Goal: Task Accomplishment & Management: Use online tool/utility

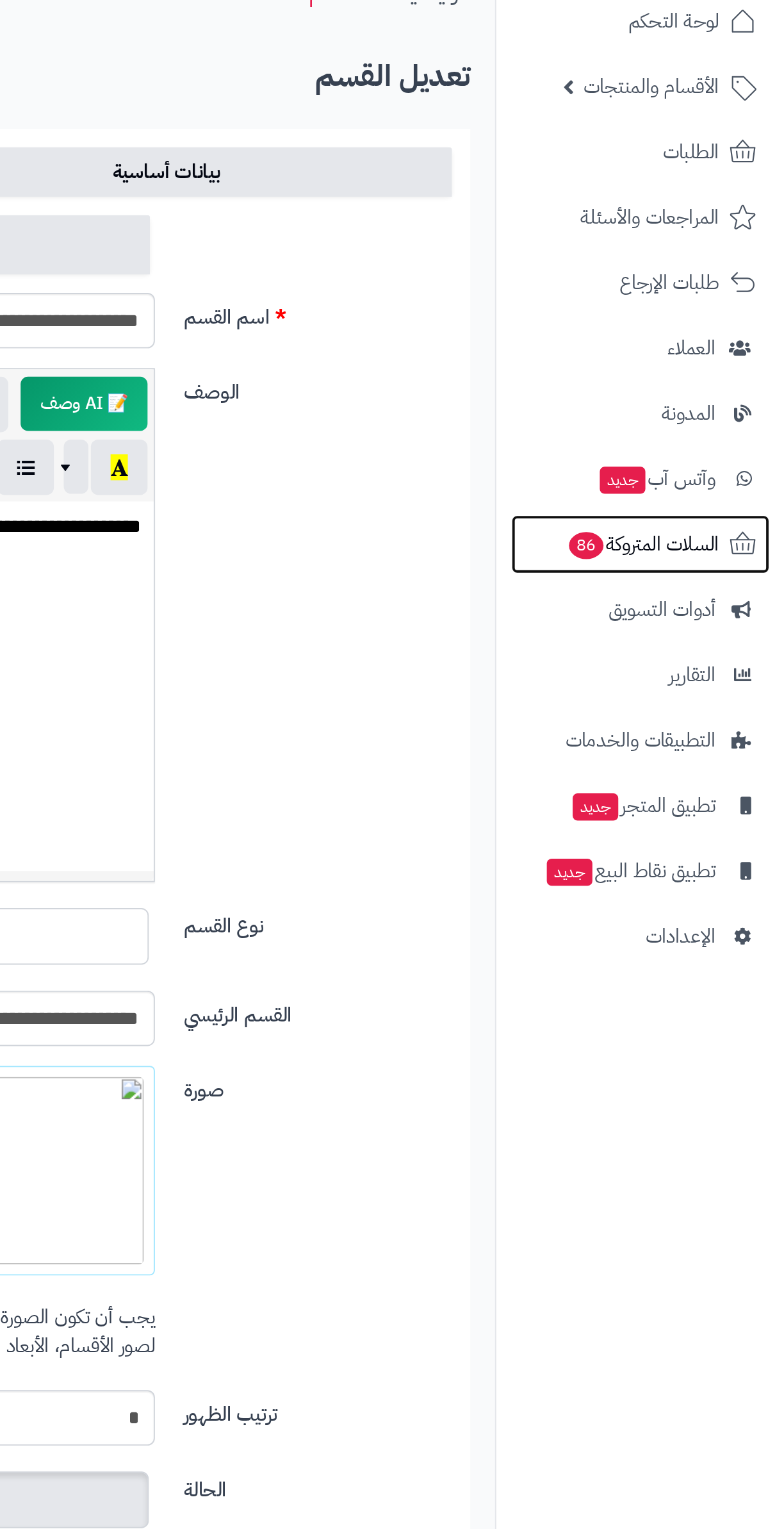
click at [682, 348] on span "86" at bounding box center [680, 352] width 18 height 14
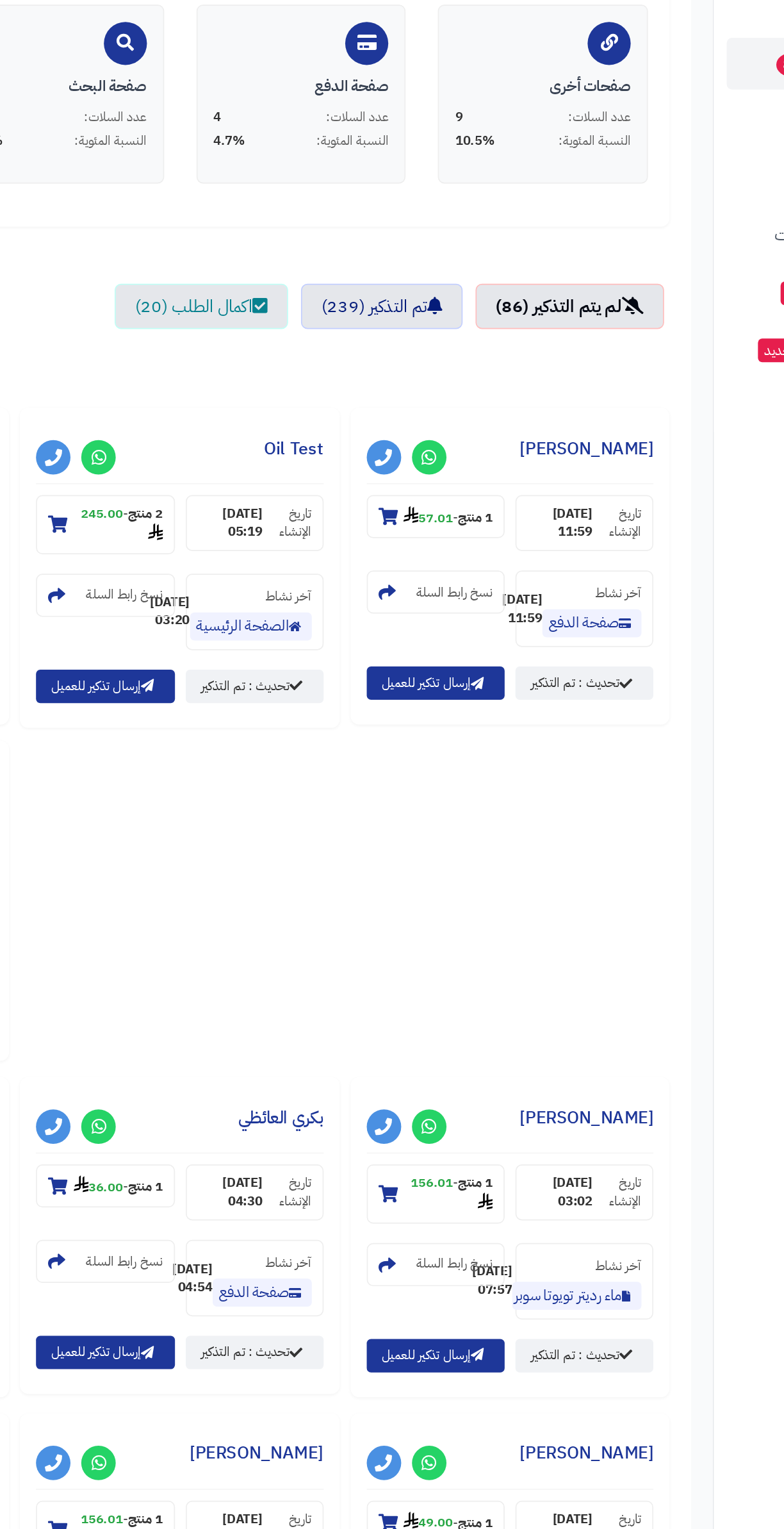
click at [460, 627] on small "1 منتج - 57.01" at bounding box center [476, 620] width 53 height 13
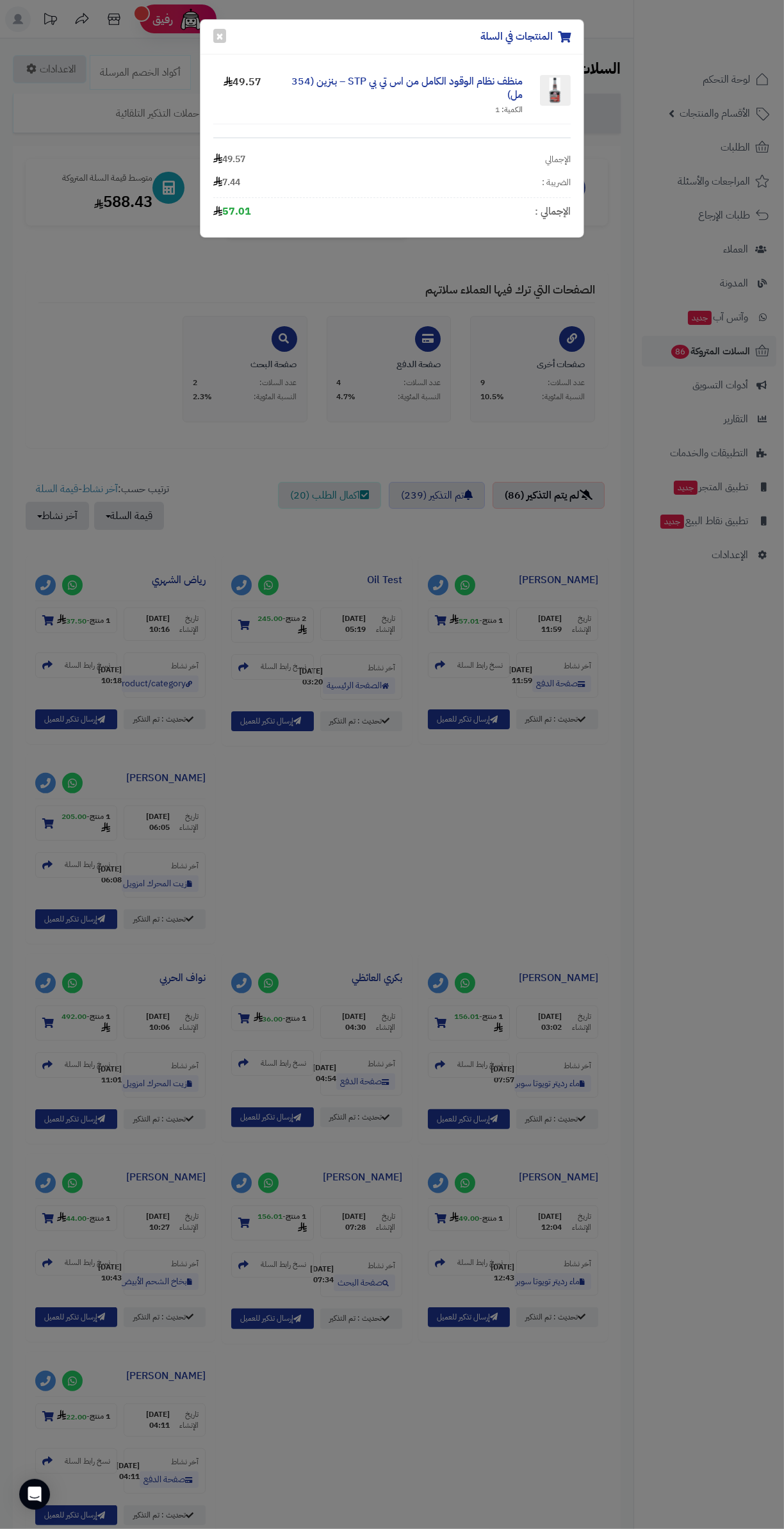
click at [362, 485] on div "المنتجات في السلة × منظف نظام الوقود الكامل من اس تي بي STP – بنزين (354 مل) ال…" at bounding box center [392, 765] width 784 height 1529
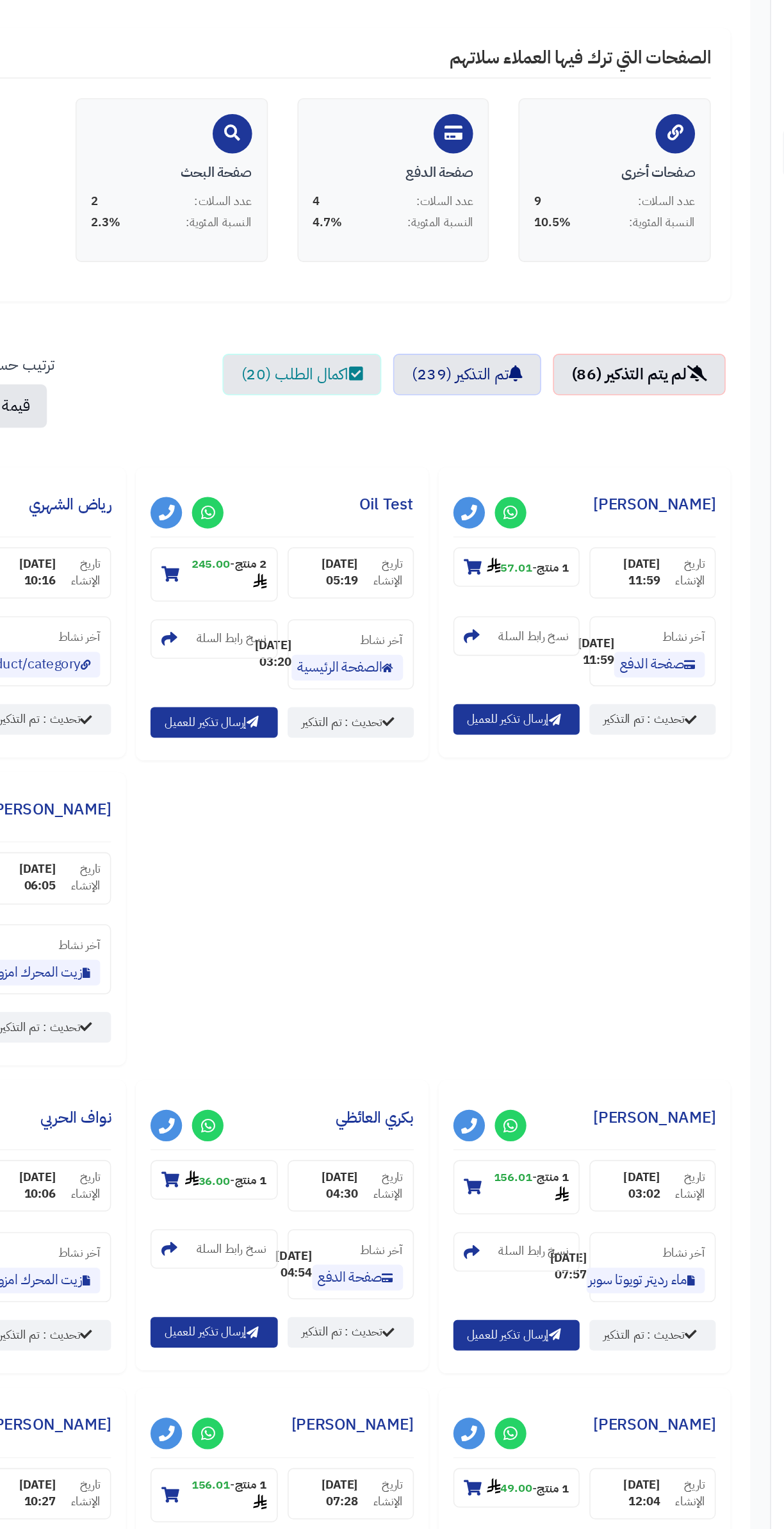
click at [278, 630] on small "2 منتج - 245.00" at bounding box center [278, 625] width 56 height 23
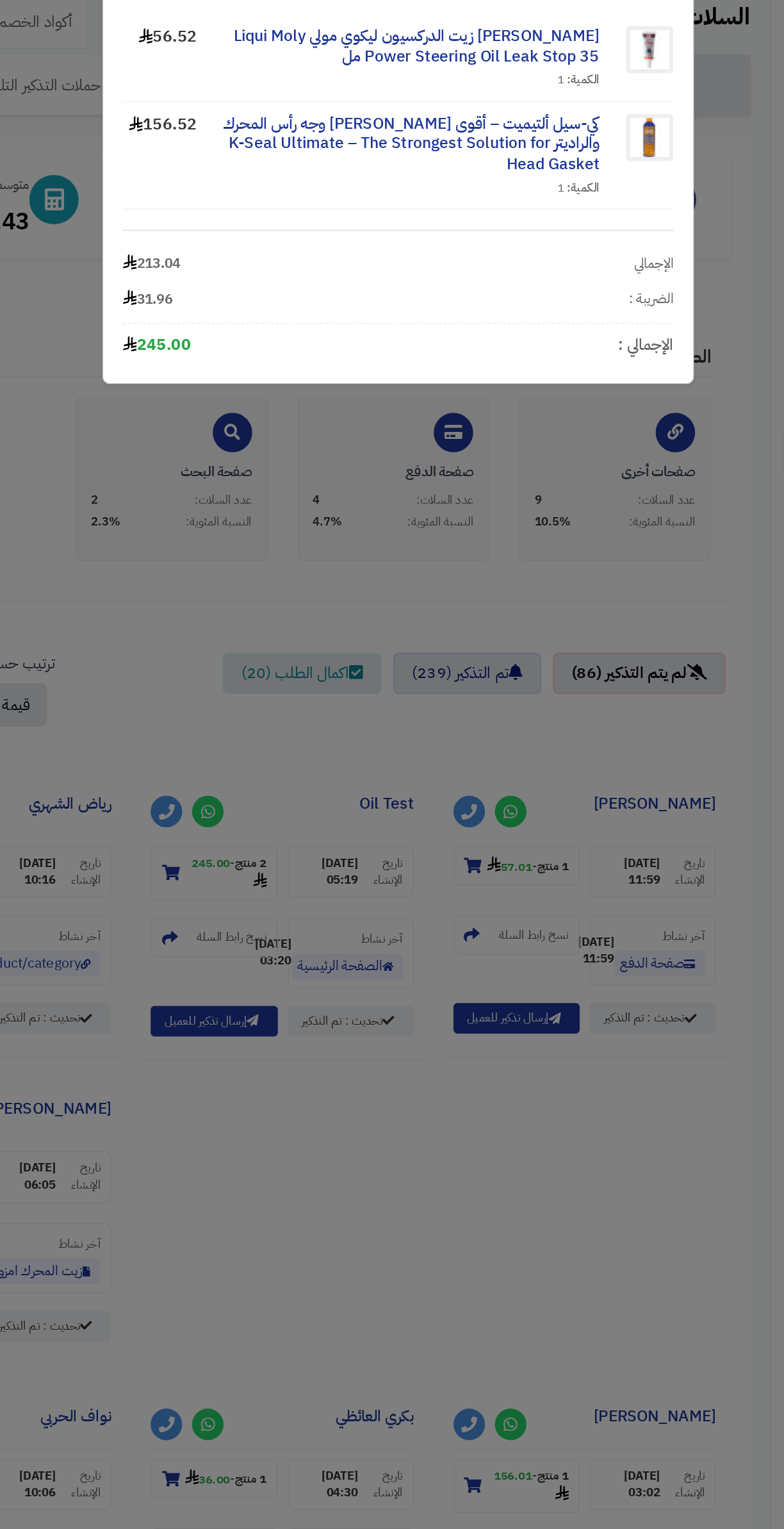
click at [305, 480] on div "المنتجات في السلة × مانع تهريب زيت الدركسيون ليكوي مولي Liqui Moly Power Steeri…" at bounding box center [392, 765] width 784 height 1529
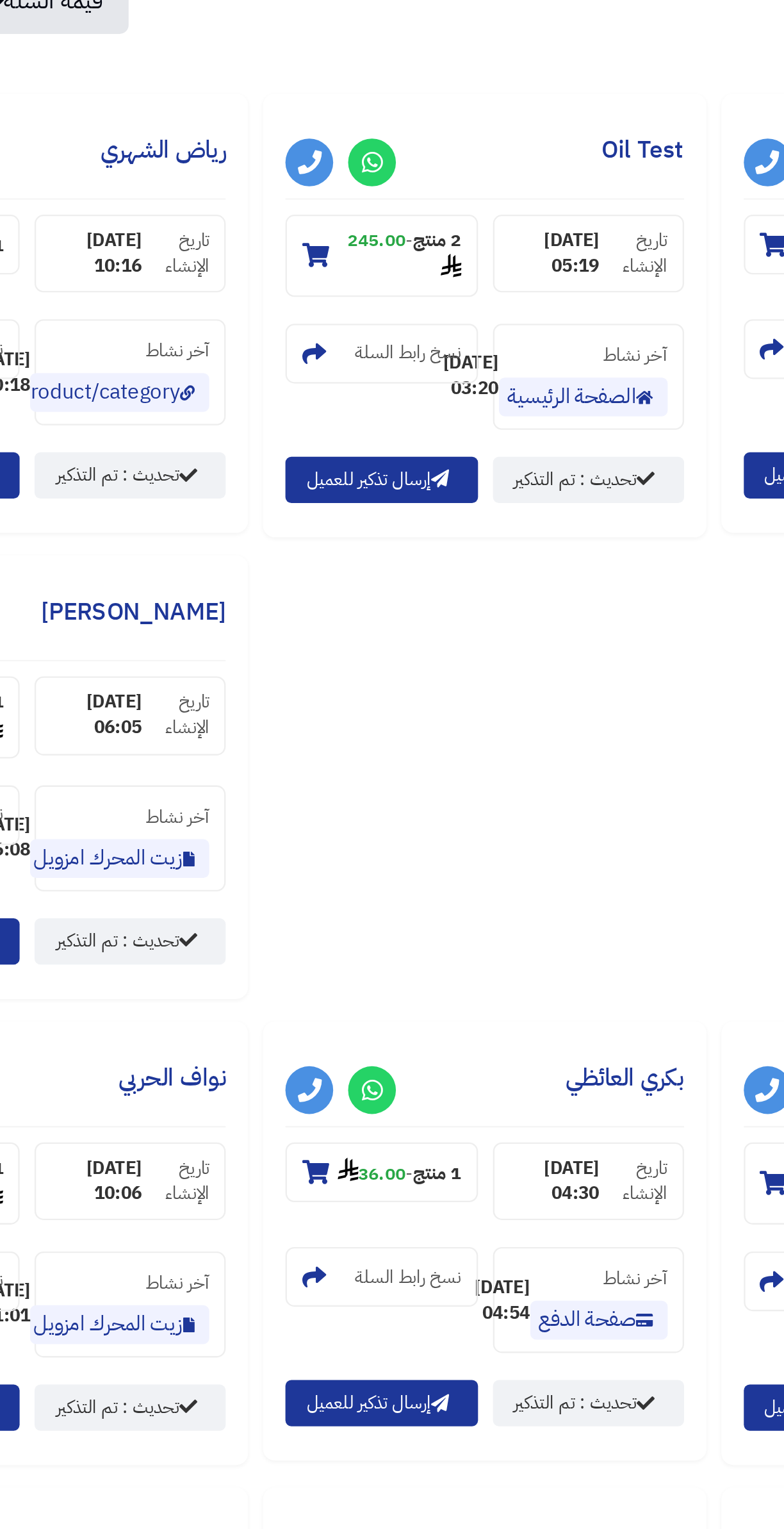
click at [428, 1005] on section "1 منتج - 156.01" at bounding box center [468, 1023] width 82 height 36
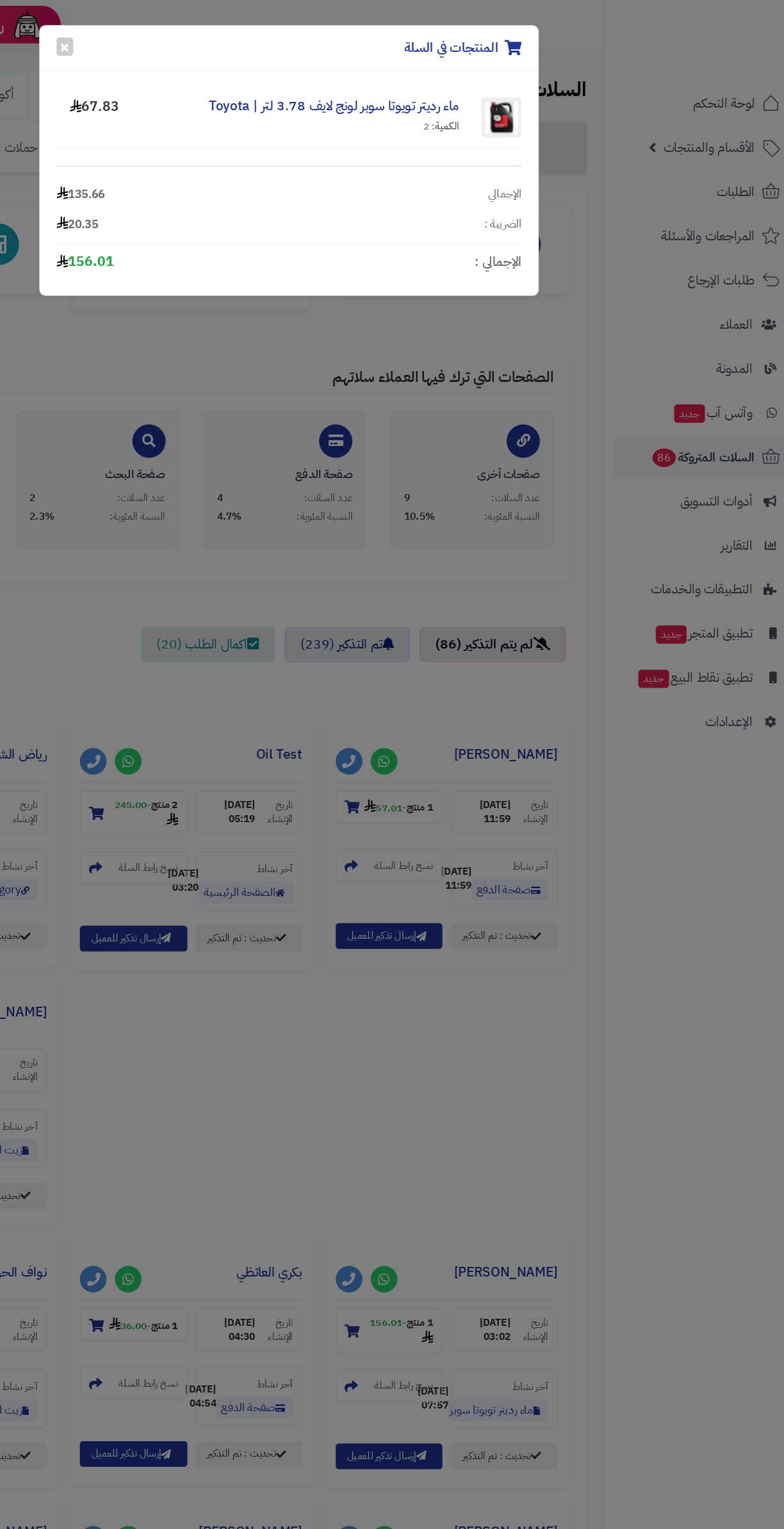
click at [225, 41] on div "المنتجات في السلة ×" at bounding box center [391, 37] width 383 height 35
click at [219, 35] on button "×" at bounding box center [219, 36] width 13 height 14
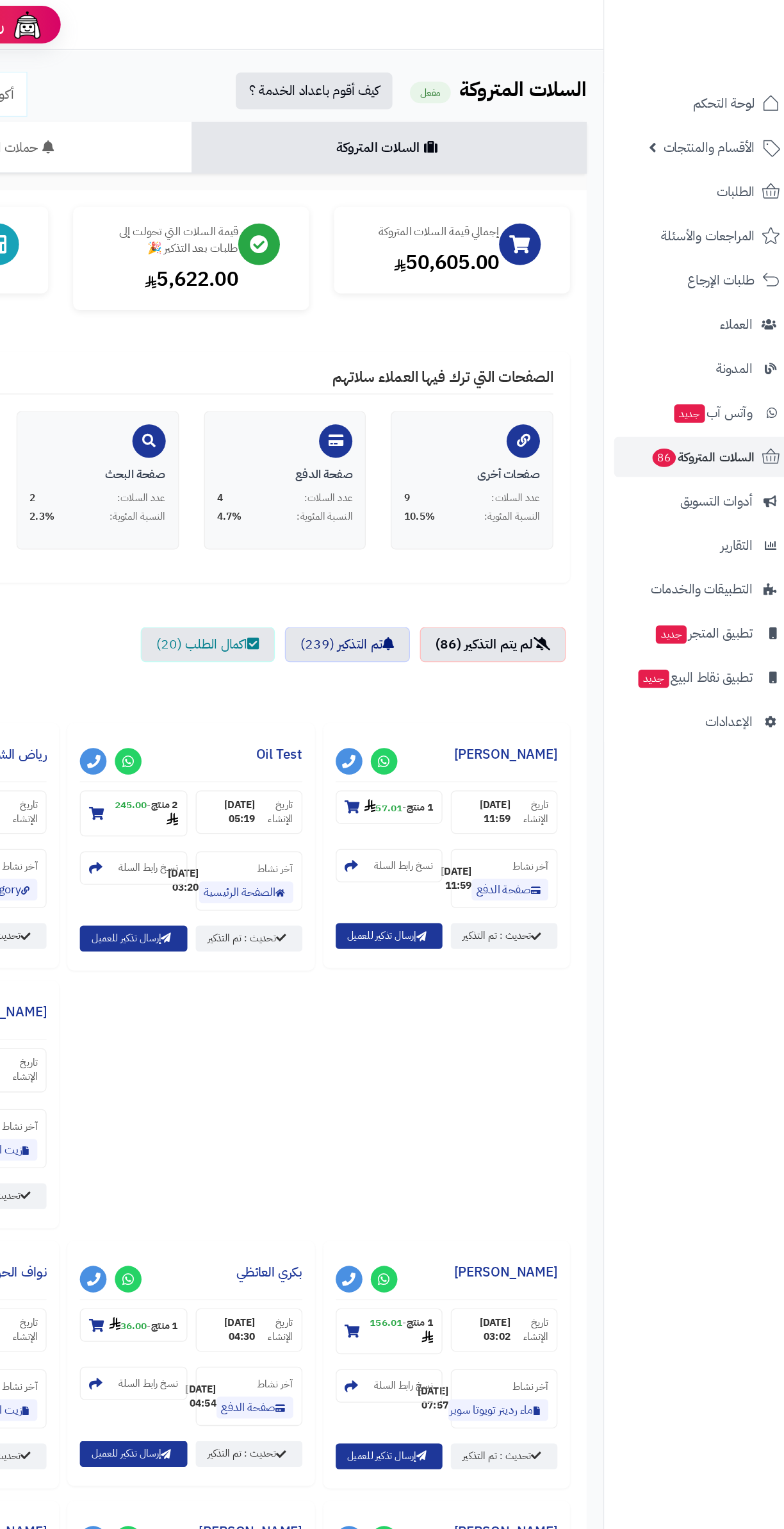
click at [222, 61] on h2 "السلات المتروكة مفعل كيف أقوم باعداد الخدمة ؟" at bounding box center [317, 70] width 608 height 28
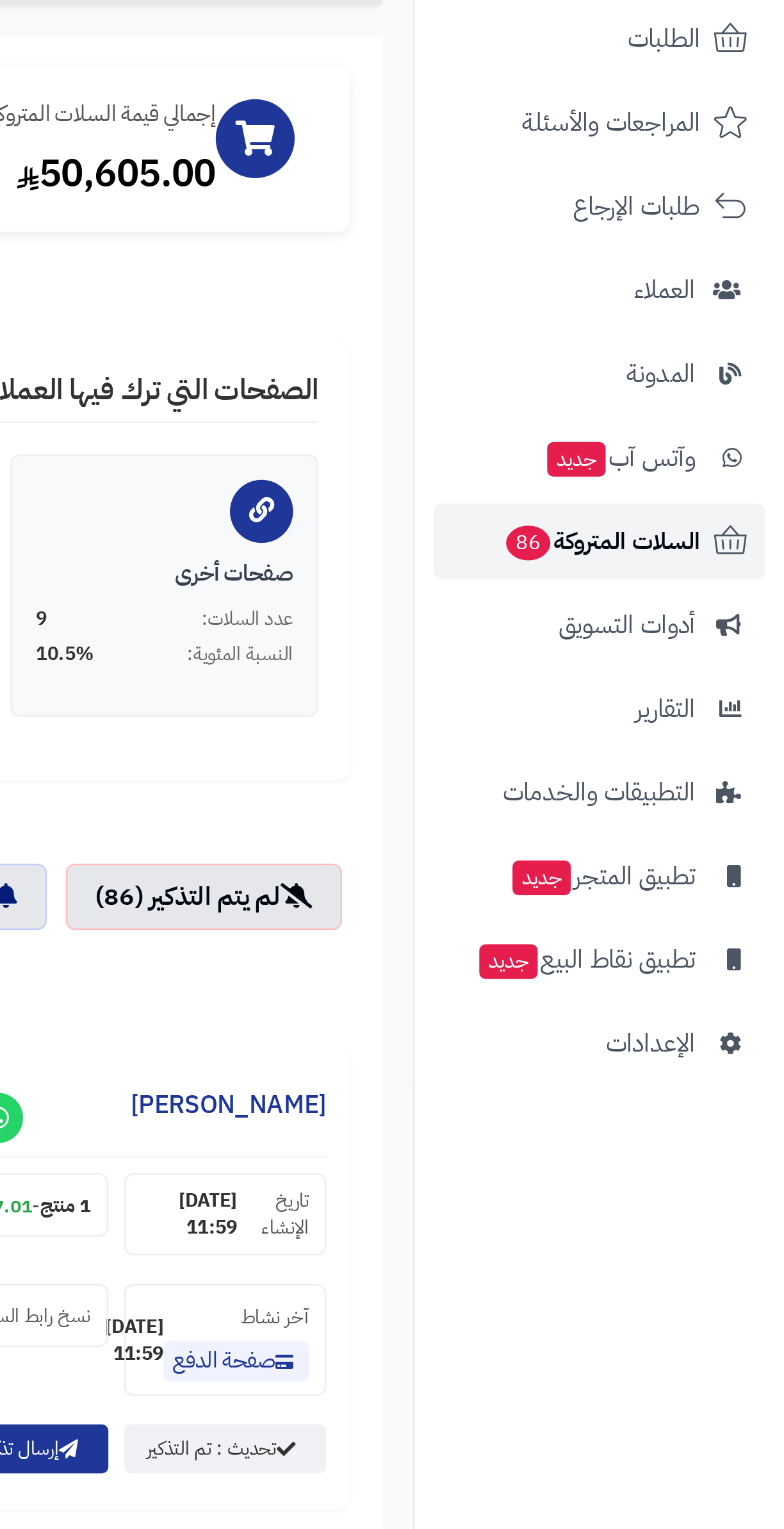
click at [676, 352] on span "86" at bounding box center [680, 352] width 18 height 14
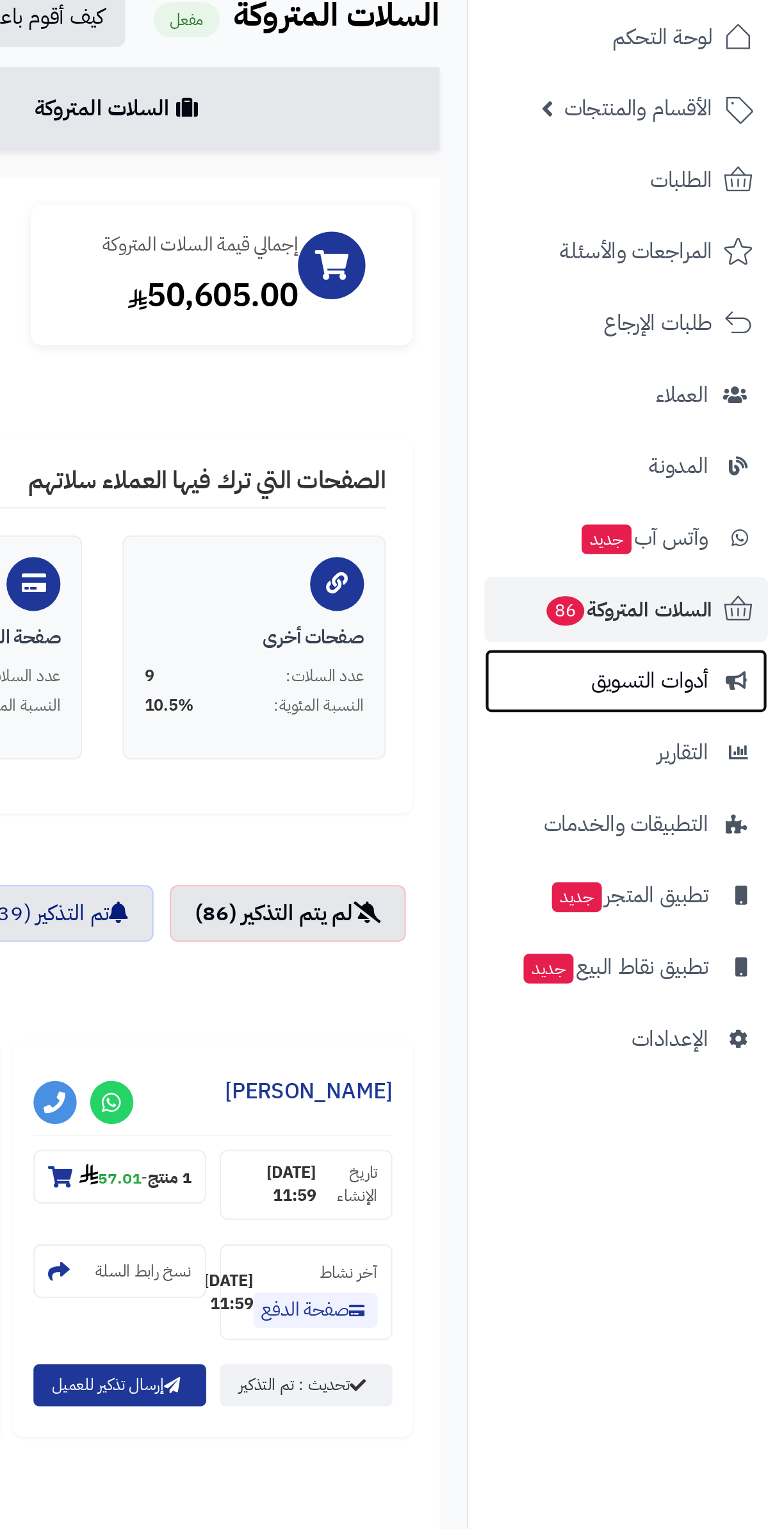
click at [741, 391] on span "أدوات التسويق" at bounding box center [720, 384] width 55 height 18
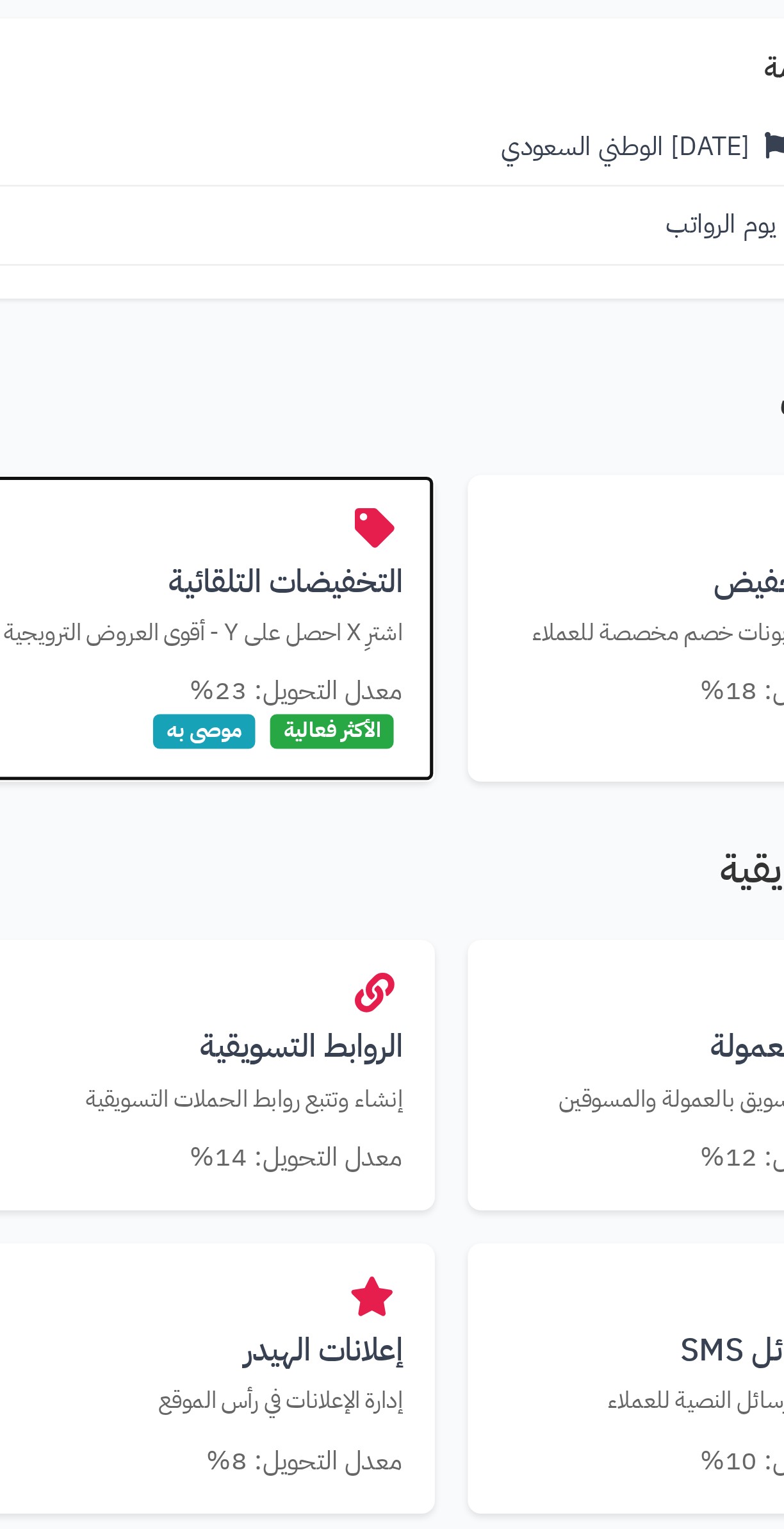
click at [301, 394] on div "التخفيضات التلقائية اشترِ X احصل على Y - أقوى العروض الترويجية معدل التحويل: 23…" at bounding box center [317, 389] width 186 height 119
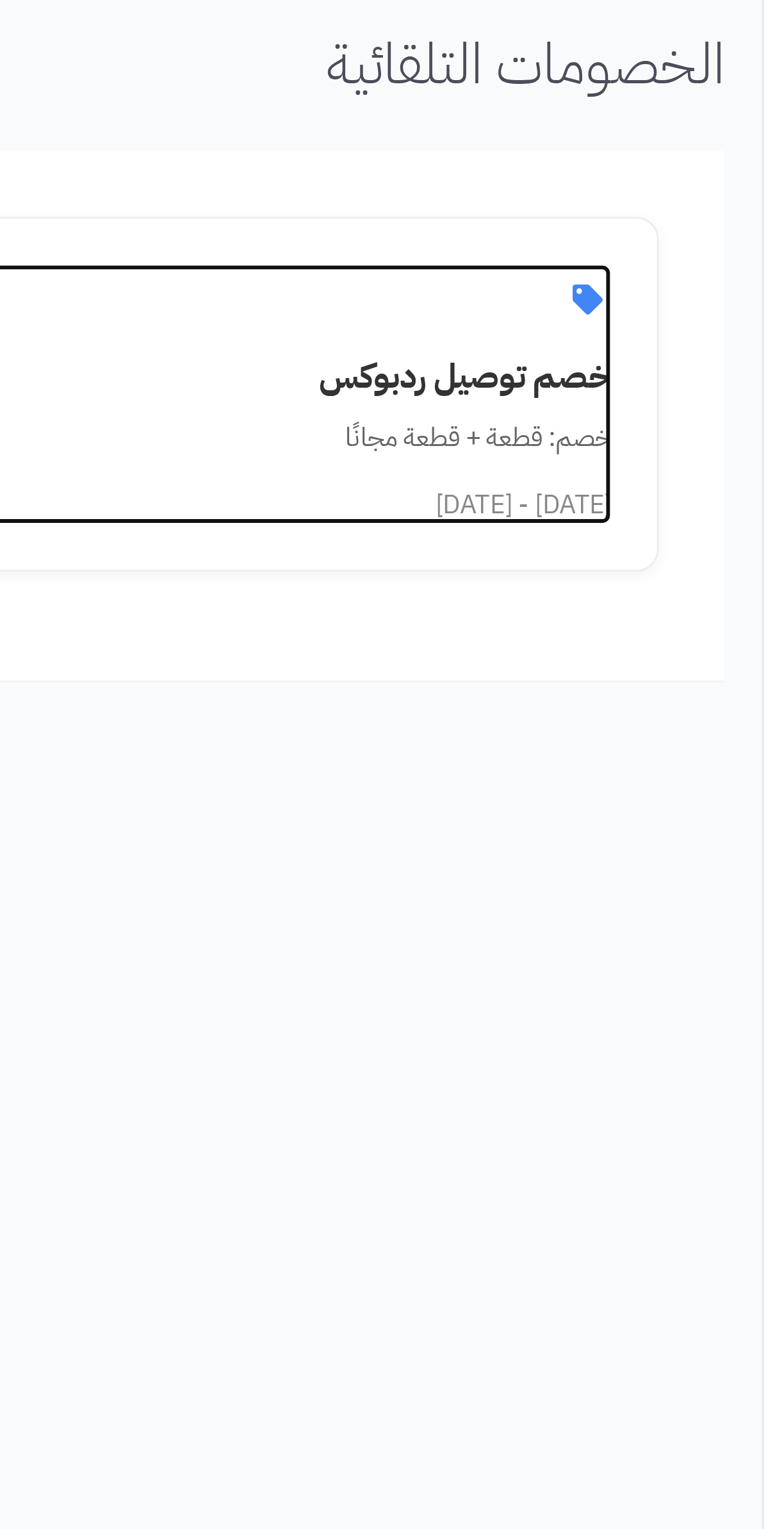
click at [562, 189] on div "خصم: قطعة + قطعة مجانًا" at bounding box center [469, 193] width 227 height 13
